Goal: Information Seeking & Learning: Learn about a topic

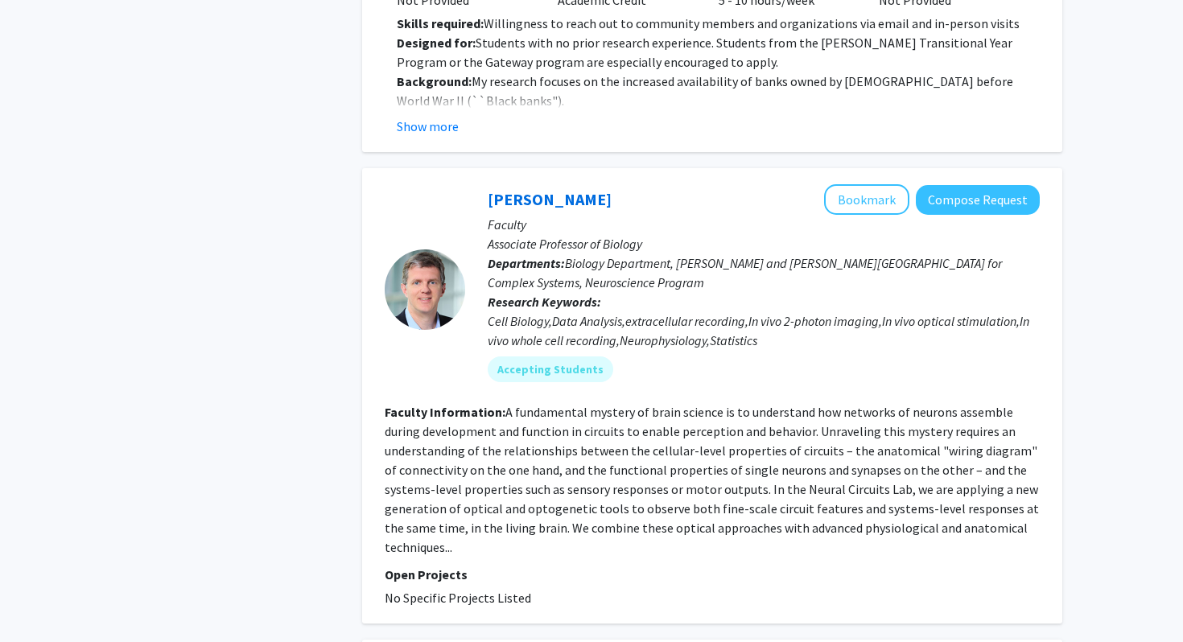
scroll to position [1669, 0]
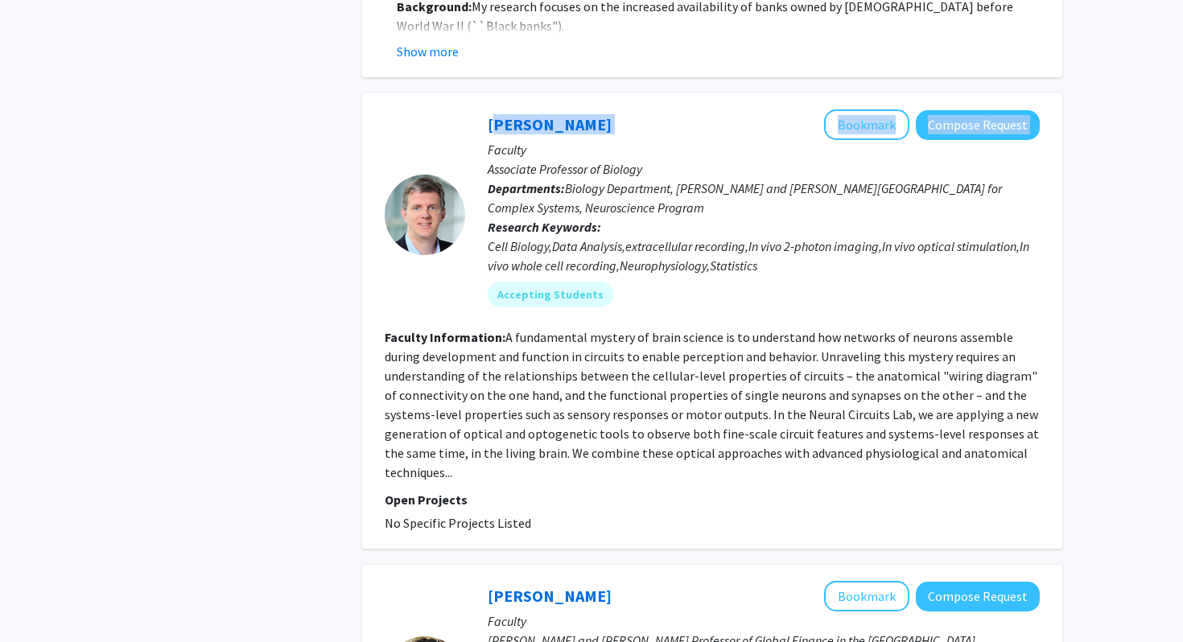
drag, startPoint x: 474, startPoint y: 113, endPoint x: 647, endPoint y: 112, distance: 173.0
click at [647, 112] on div "[PERSON_NAME] Bookmark Compose Request Faculty Associate Professor of Biology D…" at bounding box center [752, 214] width 575 height 210
click at [647, 112] on div "[PERSON_NAME] Bookmark Compose Request" at bounding box center [764, 124] width 552 height 31
drag, startPoint x: 653, startPoint y: 109, endPoint x: 480, endPoint y: 107, distance: 173.8
click at [480, 109] on div "[PERSON_NAME] Bookmark Compose Request Faculty Associate Professor of Biology D…" at bounding box center [752, 214] width 575 height 210
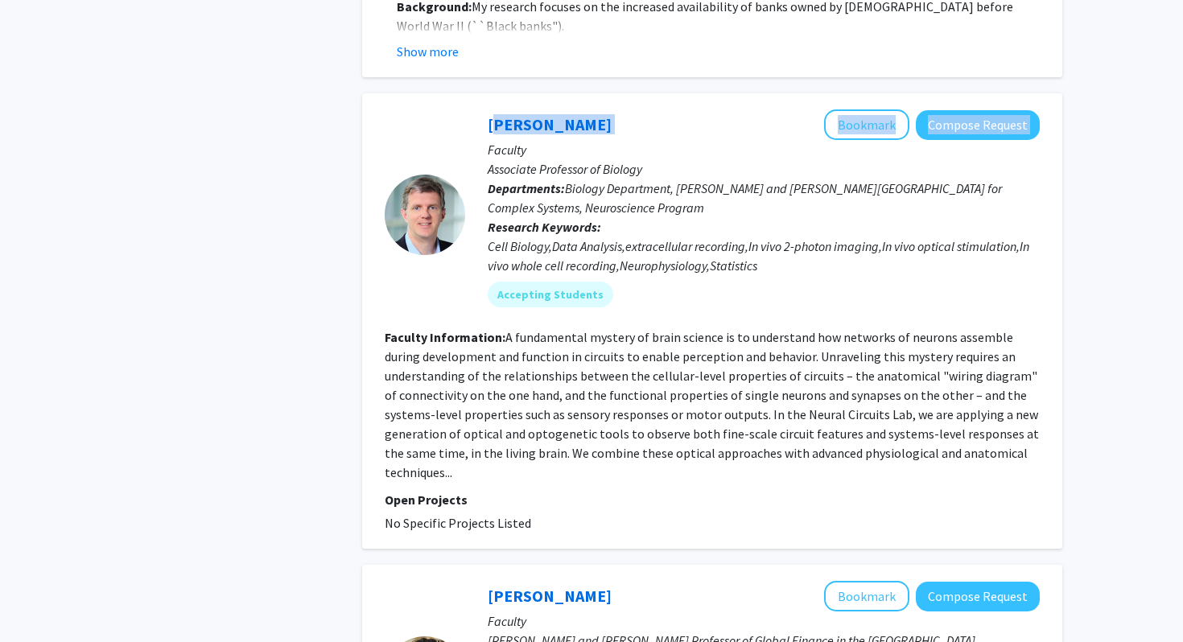
click at [480, 109] on div "[PERSON_NAME] Bookmark Compose Request Faculty Associate Professor of Biology D…" at bounding box center [752, 214] width 575 height 210
click at [509, 114] on link "[PERSON_NAME]" at bounding box center [550, 124] width 124 height 20
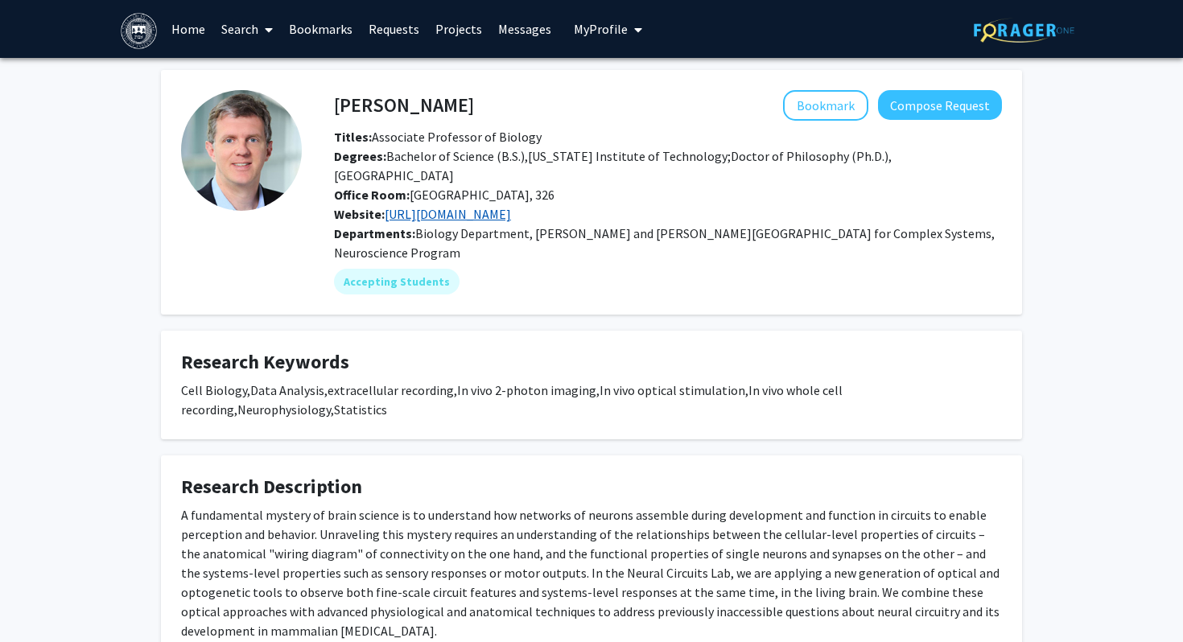
click at [441, 206] on link "[URL][DOMAIN_NAME]" at bounding box center [448, 214] width 126 height 16
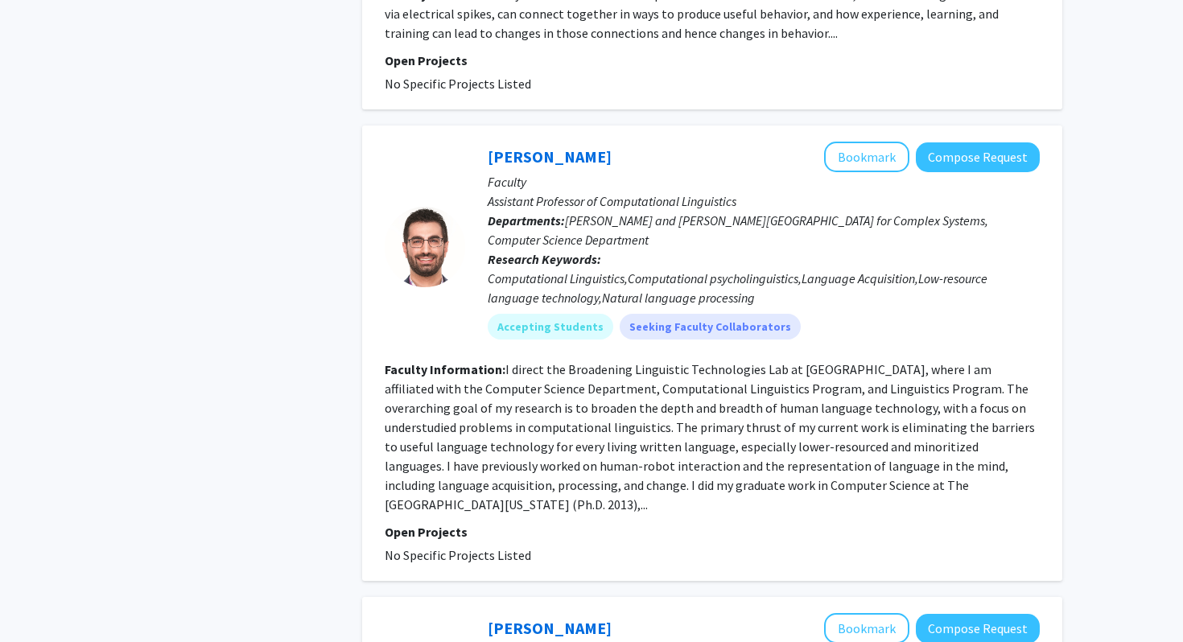
scroll to position [4966, 0]
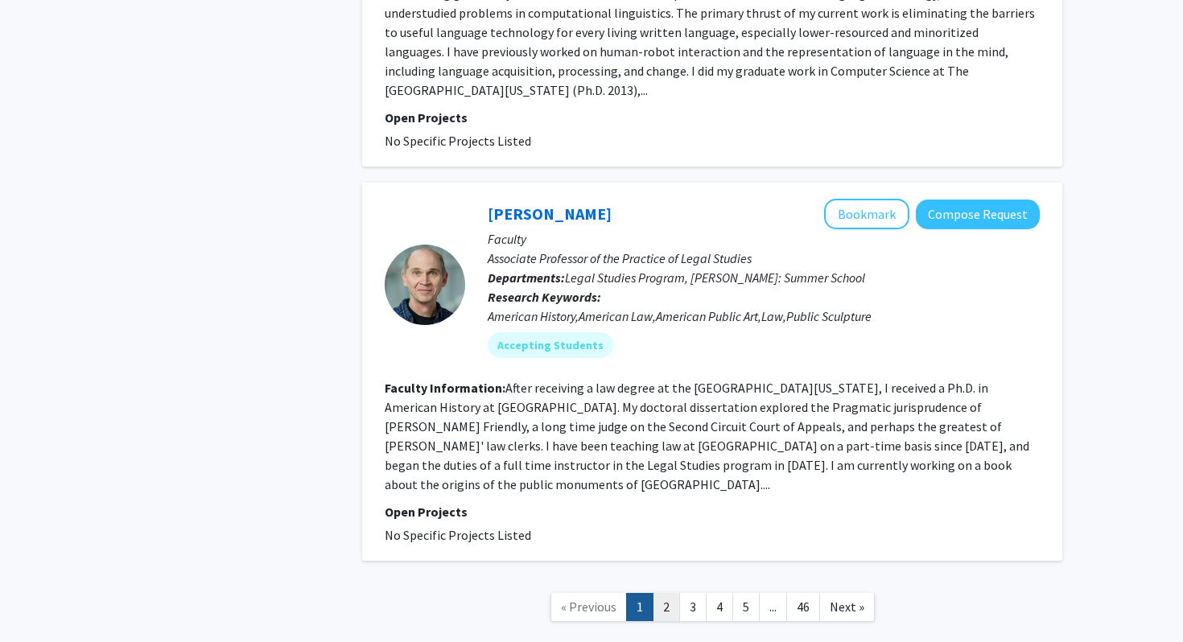
click at [674, 593] on link "2" at bounding box center [666, 607] width 27 height 28
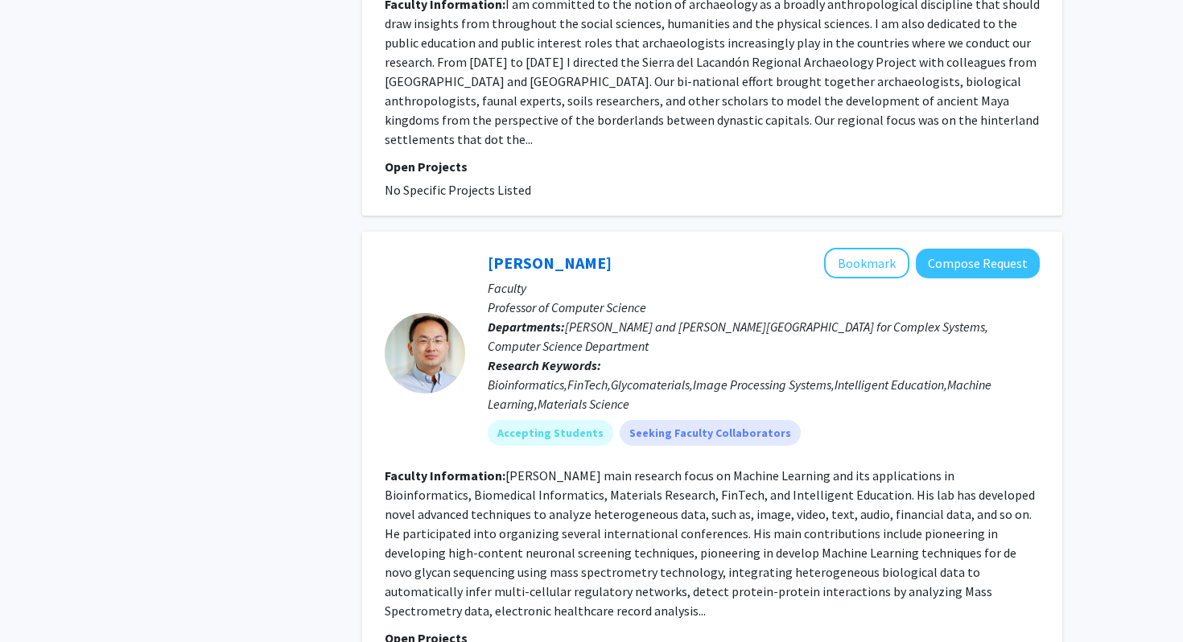
scroll to position [3022, 0]
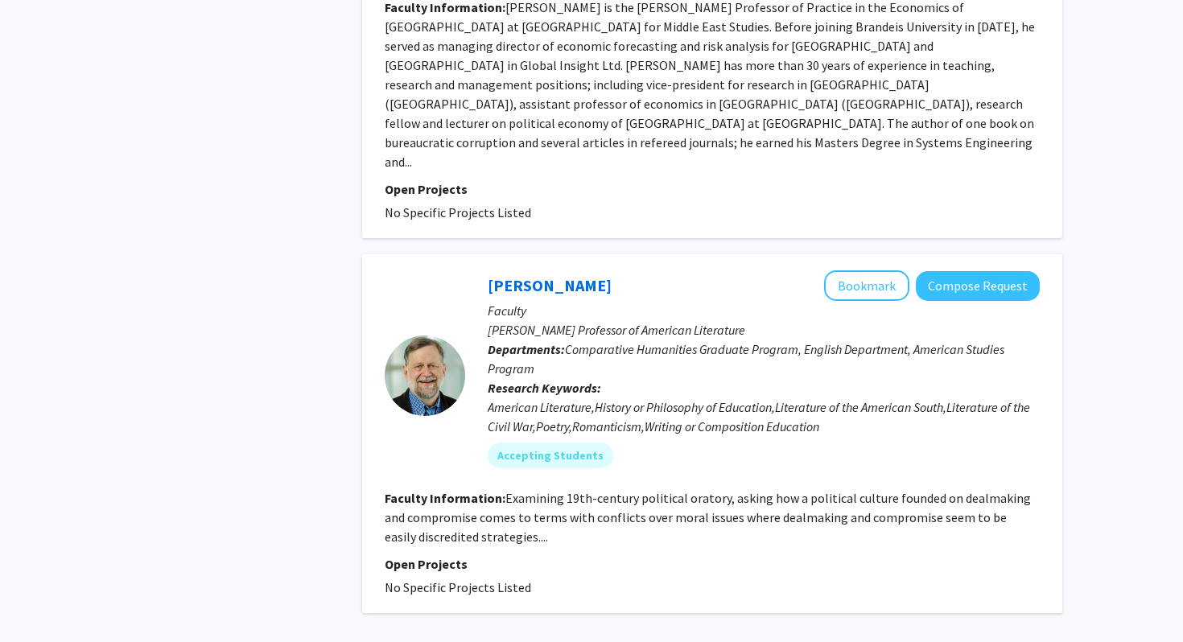
scroll to position [3838, 0]
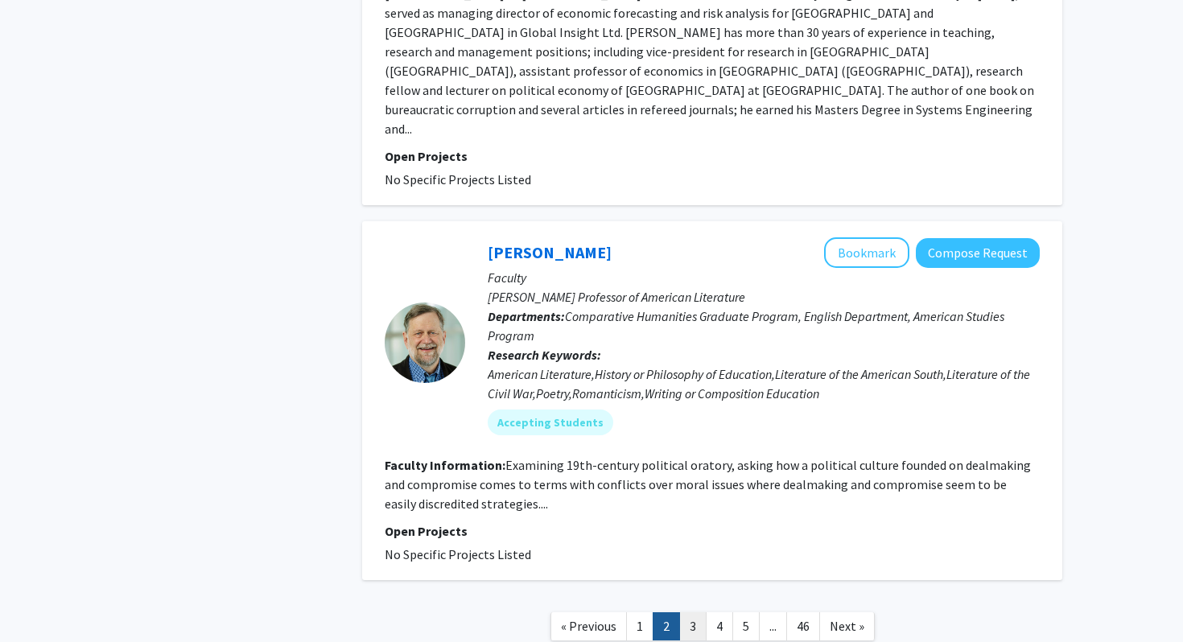
click at [695, 612] on link "3" at bounding box center [692, 626] width 27 height 28
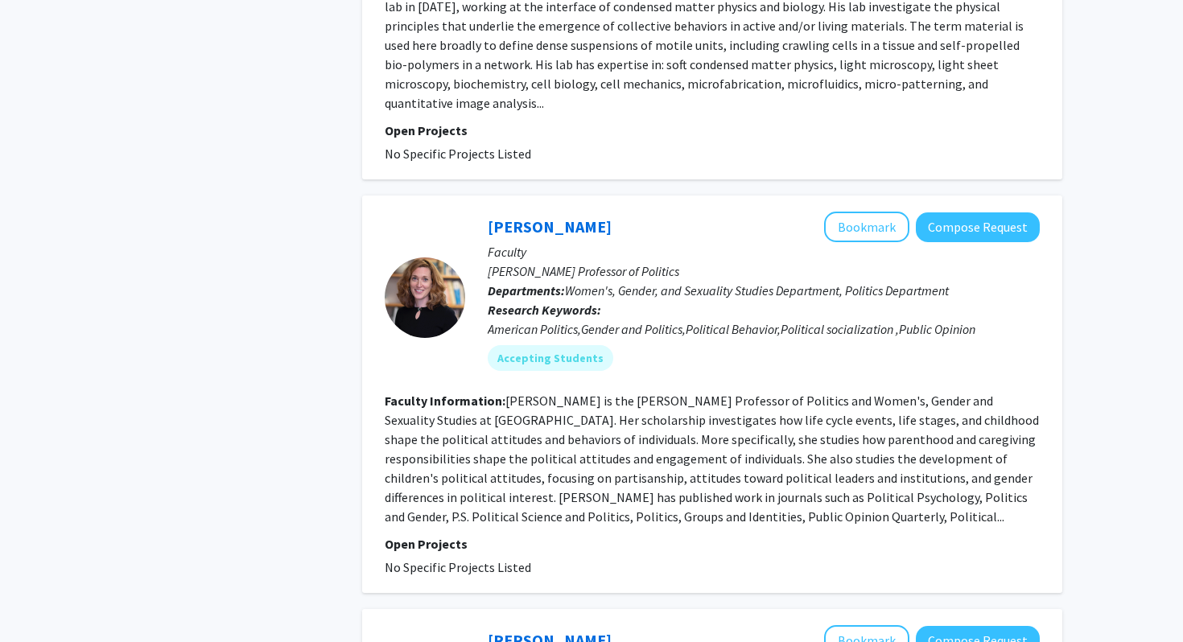
scroll to position [3928, 0]
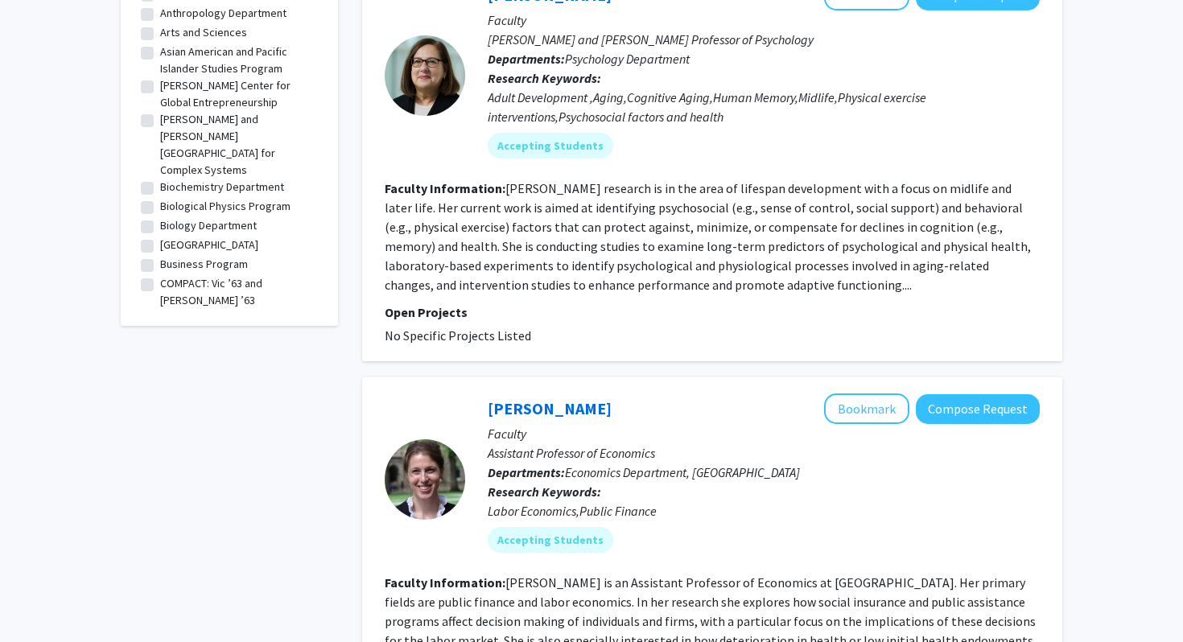
scroll to position [921, 0]
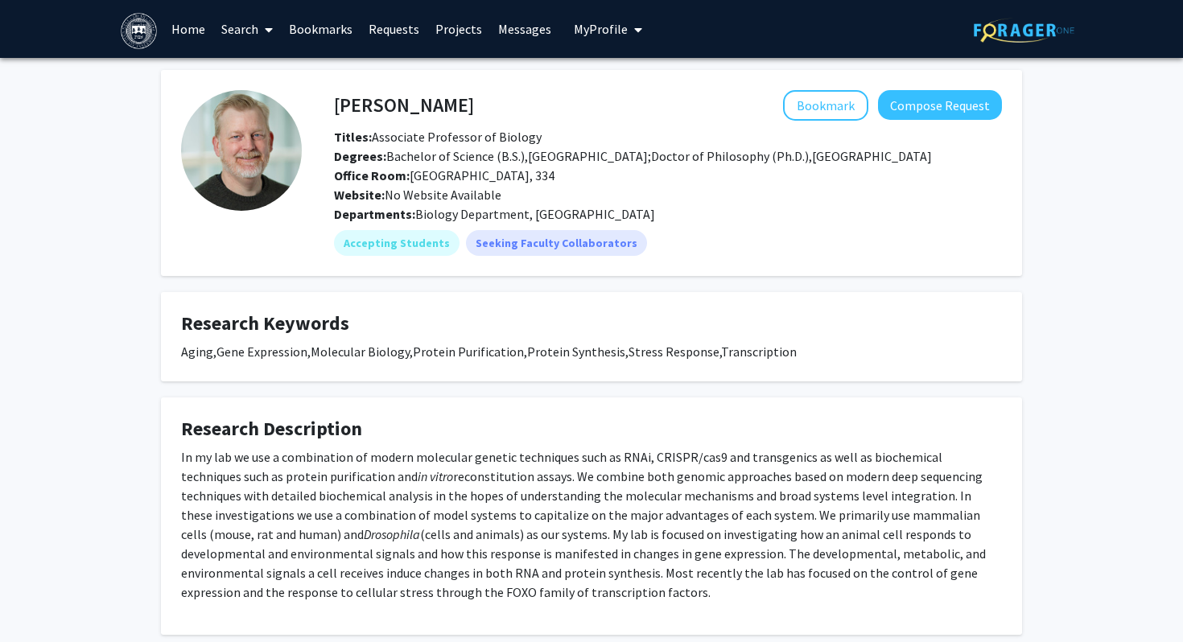
scroll to position [143, 0]
